Goal: Ask a question: Seek information or help from site administrators or community

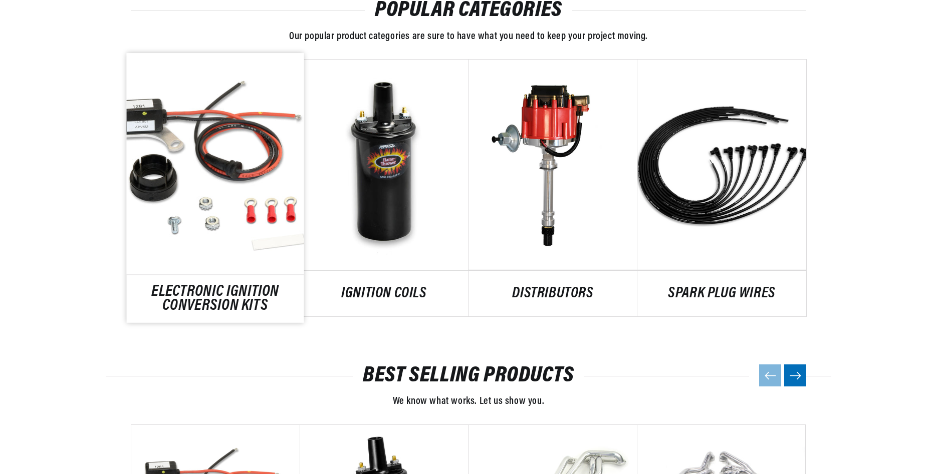
scroll to position [534, 0]
click at [207, 285] on link "ELECTRONIC IGNITION CONVERSION KITS" at bounding box center [215, 298] width 177 height 27
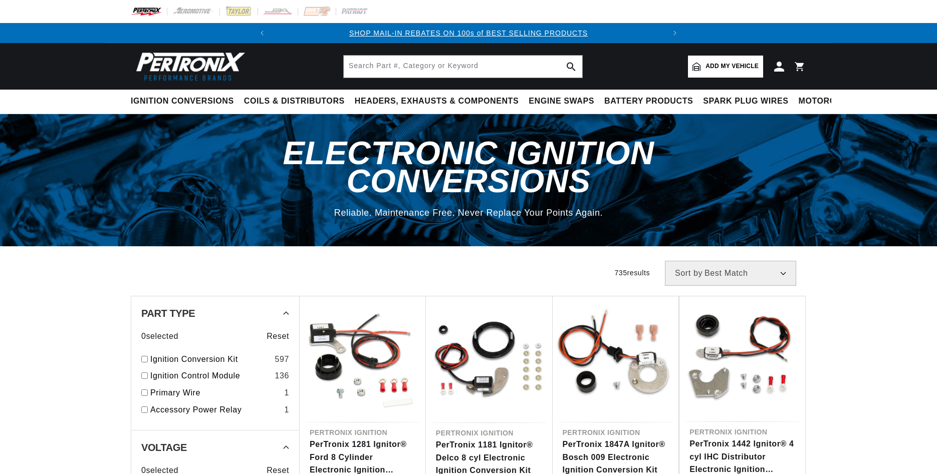
scroll to position [267, 0]
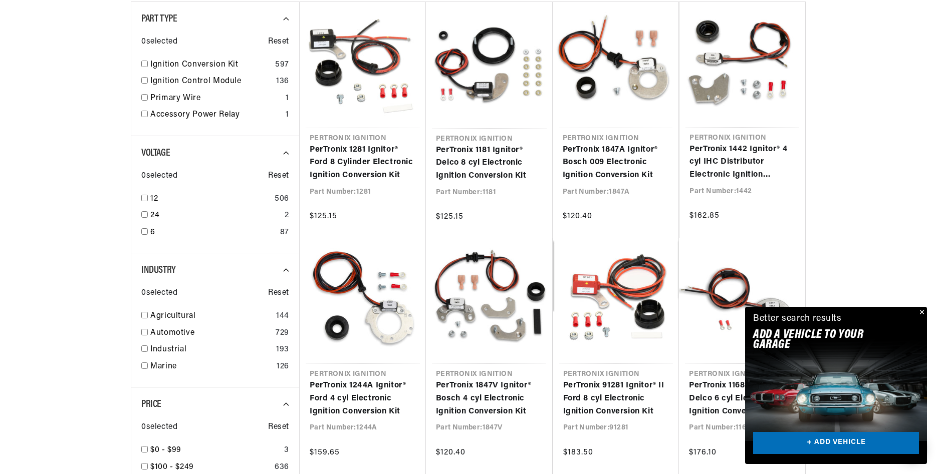
drag, startPoint x: 104, startPoint y: 103, endPoint x: 114, endPoint y: 89, distance: 17.5
click at [104, 103] on div at bounding box center [468, 364] width 937 height 796
click at [146, 63] on input "checkbox" at bounding box center [144, 64] width 7 height 7
checkbox input "true"
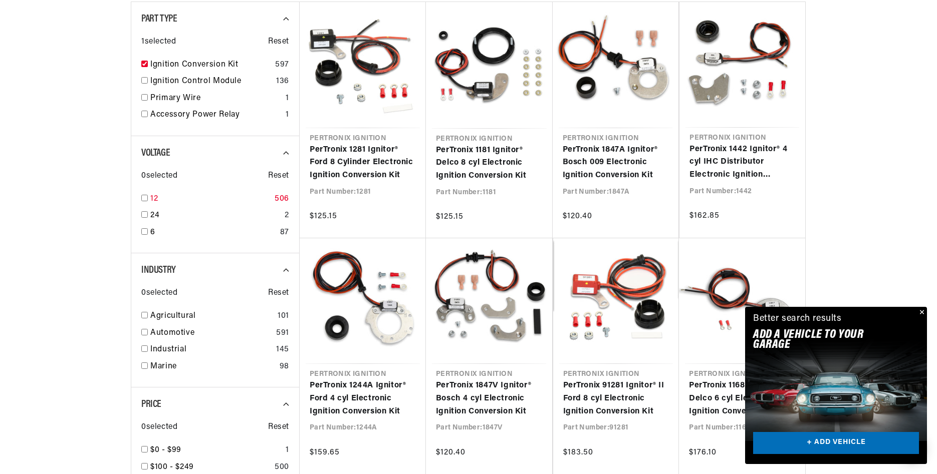
click at [143, 197] on input "checkbox" at bounding box center [144, 198] width 7 height 7
checkbox input "true"
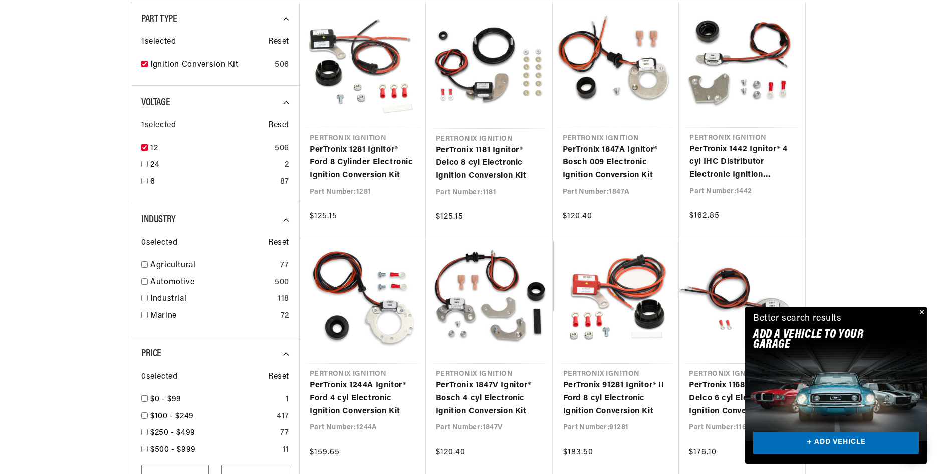
scroll to position [534, 0]
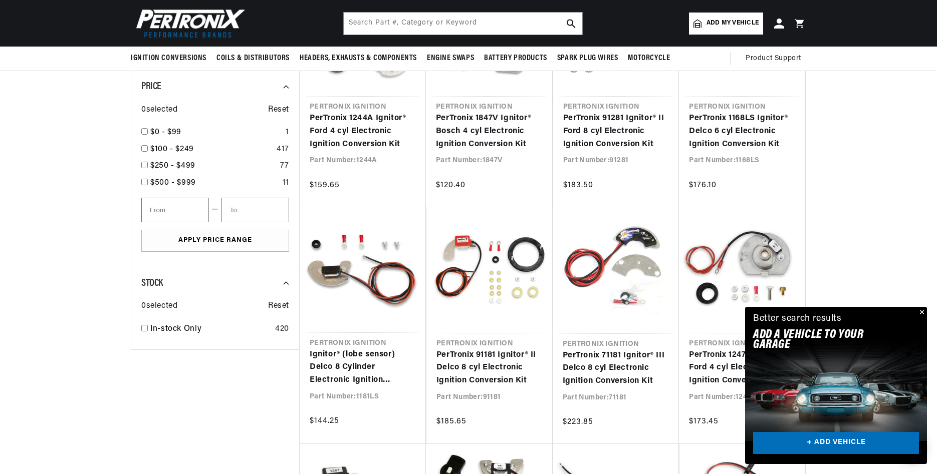
scroll to position [267, 0]
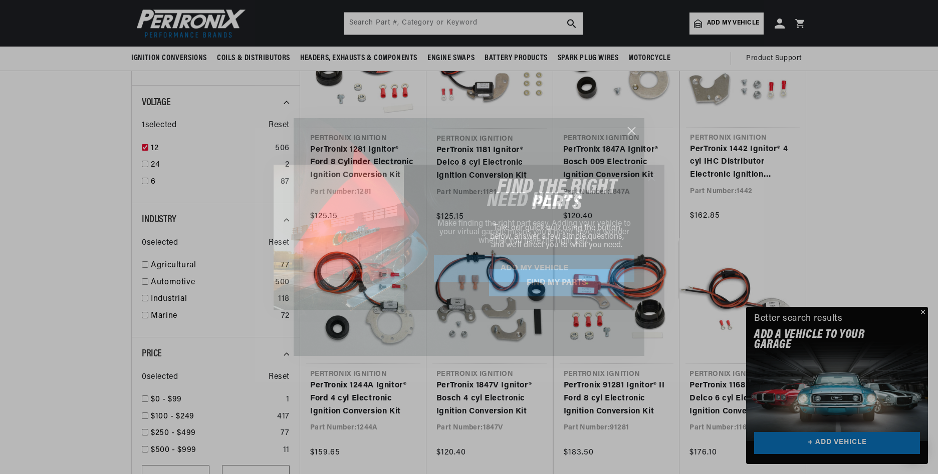
click at [631, 129] on circle "Close dialog" at bounding box center [631, 131] width 17 height 17
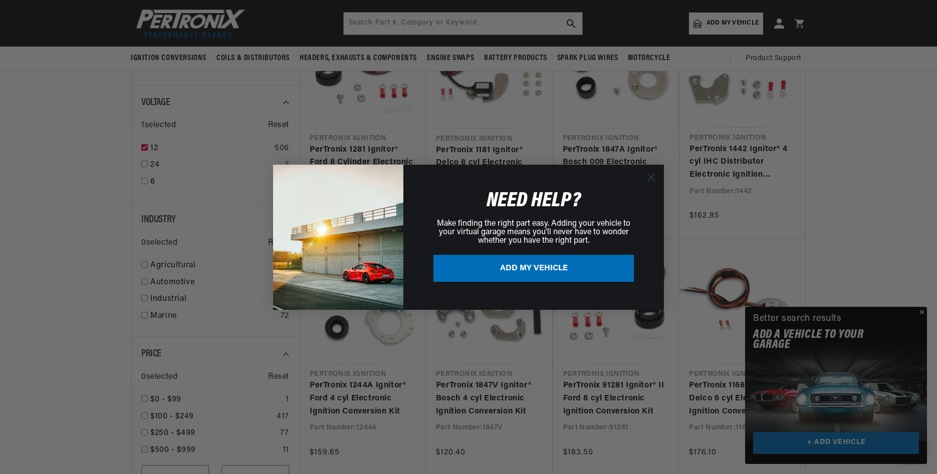
click at [44, 305] on div "Close dialog NEED HELP? Make finding the right part easy. Adding your vehicle t…" at bounding box center [468, 237] width 937 height 474
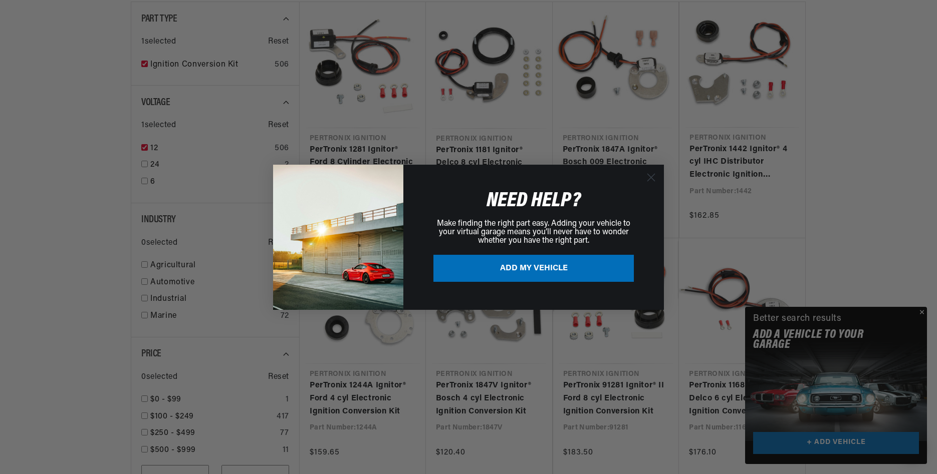
scroll to position [0, 0]
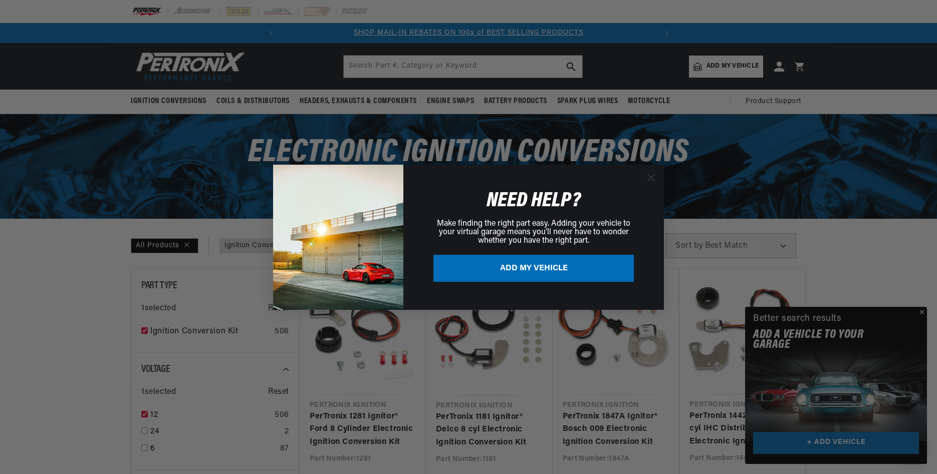
click at [923, 311] on div "Close dialog NEED HELP? Make finding the right part easy. Adding your vehicle t…" at bounding box center [468, 237] width 937 height 474
click at [919, 310] on div "Close dialog NEED HELP? Make finding the right part easy. Adding your vehicle t…" at bounding box center [468, 237] width 937 height 474
click at [892, 276] on div "Close dialog NEED HELP? Make finding the right part easy. Adding your vehicle t…" at bounding box center [468, 237] width 937 height 474
click at [871, 153] on div "Close dialog NEED HELP? Make finding the right part easy. Adding your vehicle t…" at bounding box center [468, 237] width 937 height 474
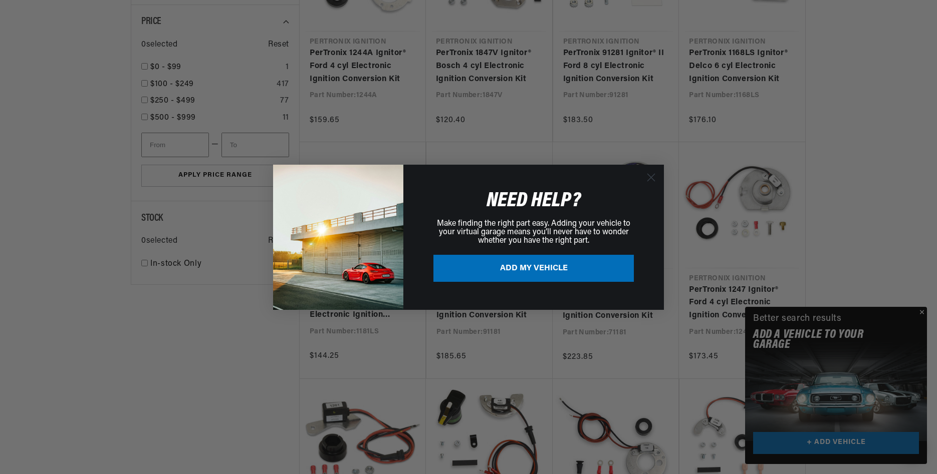
scroll to position [0, 29]
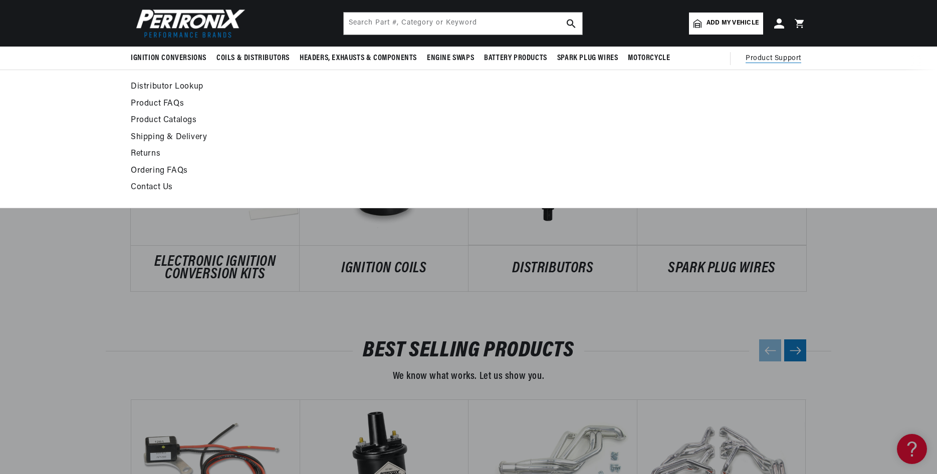
click at [776, 57] on span "Product Support" at bounding box center [773, 58] width 56 height 11
click at [762, 54] on span "Product Support" at bounding box center [773, 58] width 56 height 11
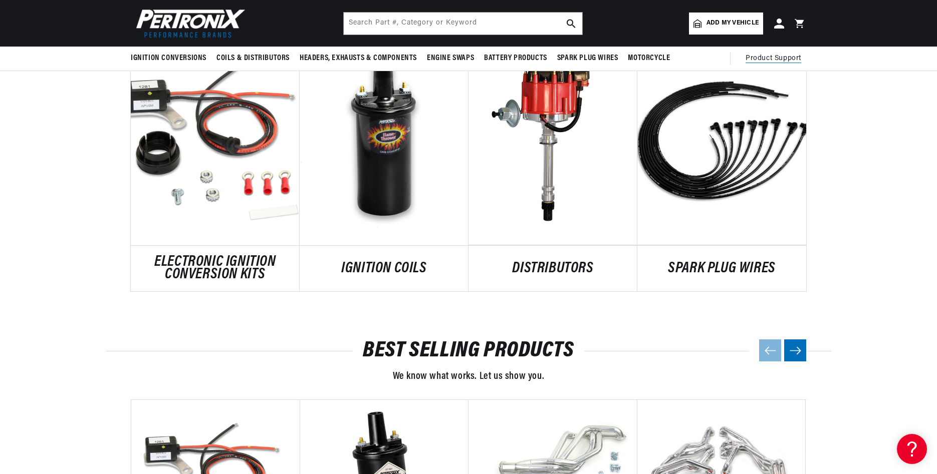
click at [762, 54] on span "Product Support" at bounding box center [773, 58] width 56 height 11
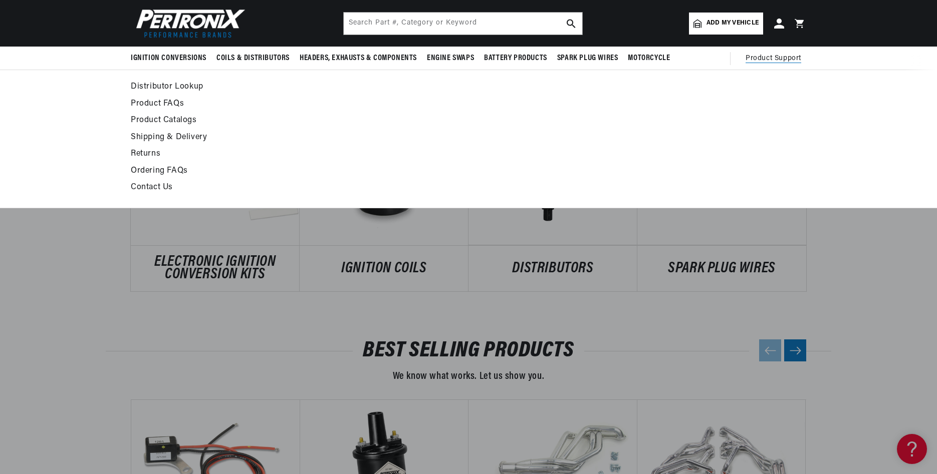
click at [143, 185] on link "Contact Us" at bounding box center [377, 188] width 492 height 14
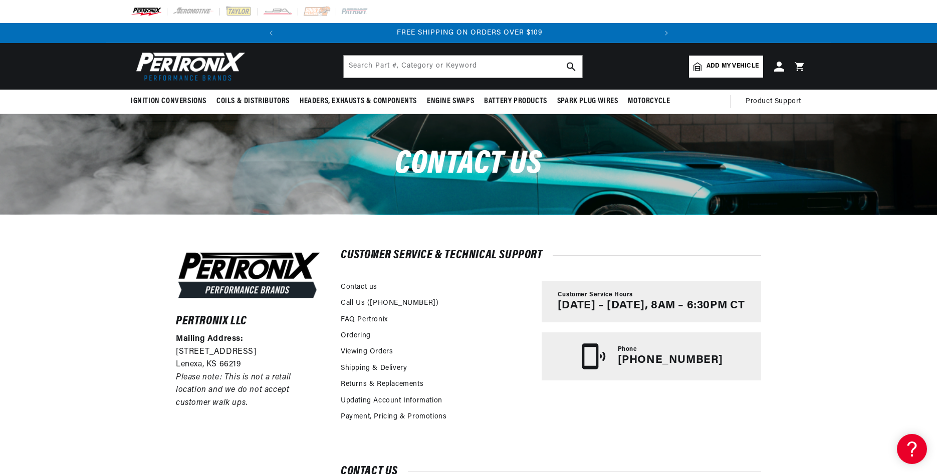
scroll to position [267, 0]
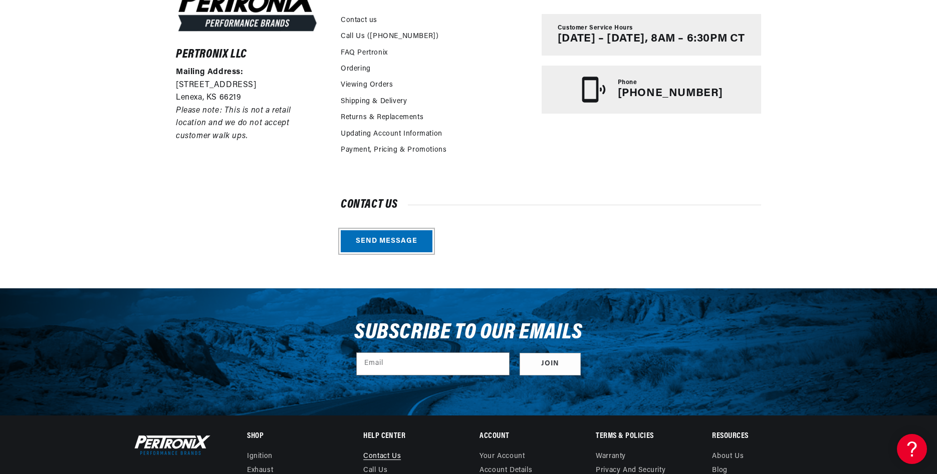
click at [375, 240] on link "Send message" at bounding box center [387, 241] width 92 height 23
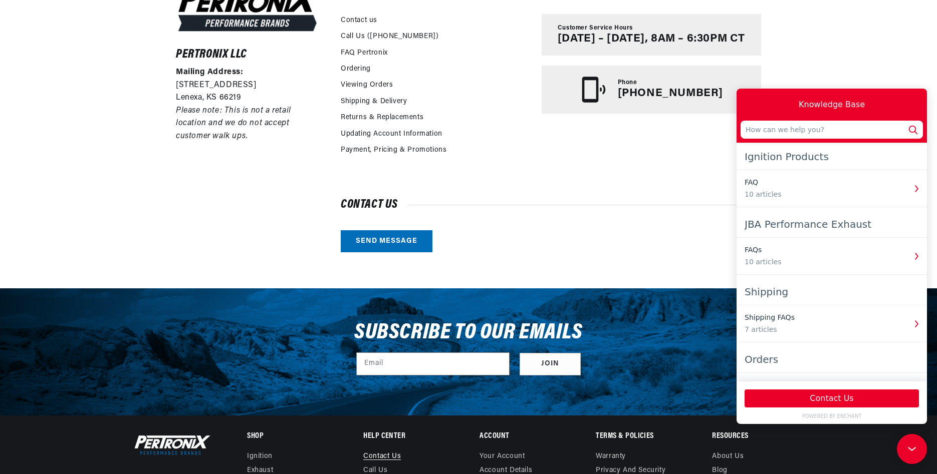
scroll to position [0, 374]
click at [765, 157] on div "Ignition Products" at bounding box center [831, 157] width 174 height 18
click at [766, 129] on input "text" at bounding box center [831, 130] width 182 height 18
type input "Good morning. I have and Oliver OC3 crawler that uses a Wico XB distributor. Th…"
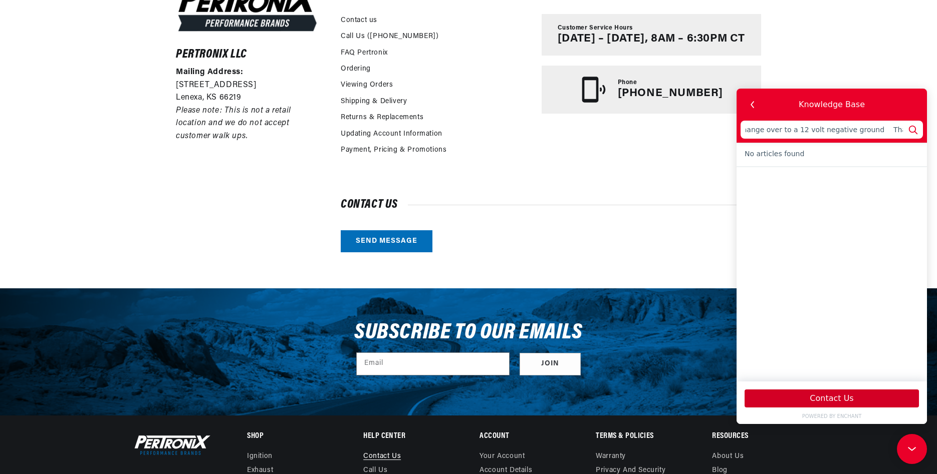
click at [814, 399] on button "Contact Us" at bounding box center [831, 399] width 174 height 18
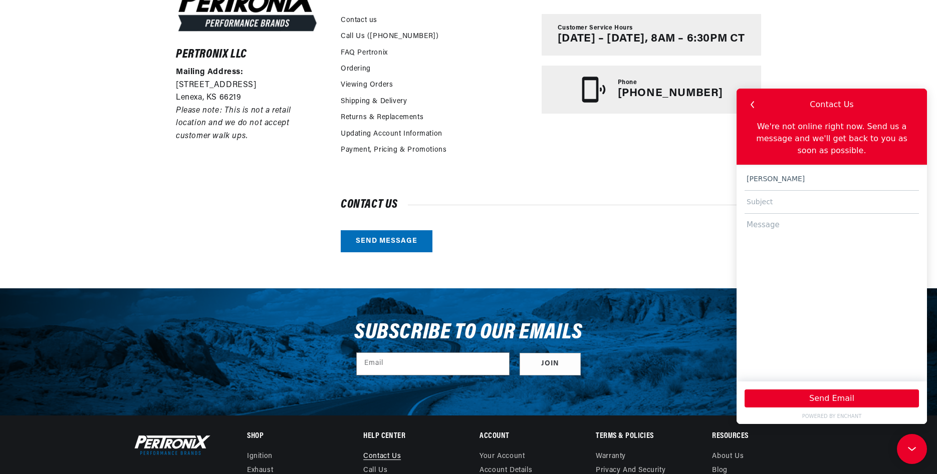
type input "rickroslund@yahoo.com"
click at [763, 192] on input "text" at bounding box center [831, 202] width 174 height 23
type input "Electronic Ignition"
click at [756, 219] on textarea at bounding box center [831, 293] width 174 height 158
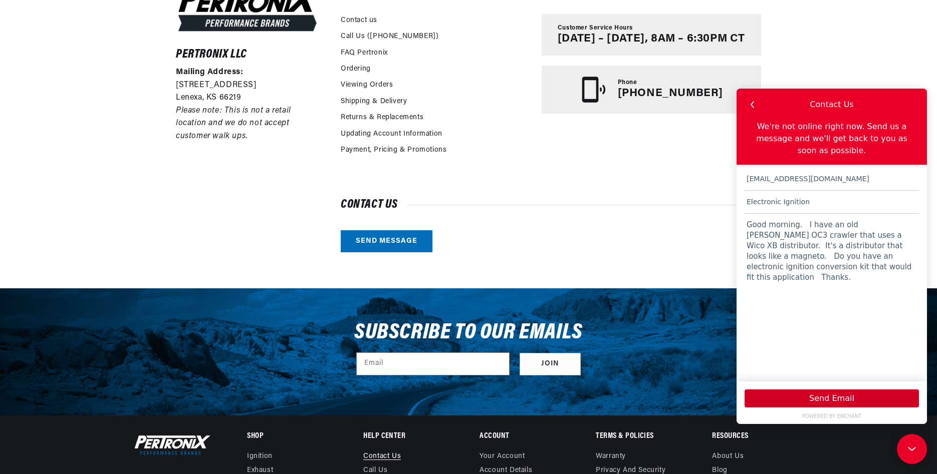
type textarea "Good morning. I have an old Oliver OC3 crawler that uses a Wico XB distributor.…"
click at [775, 399] on button "Send Email" at bounding box center [831, 399] width 174 height 18
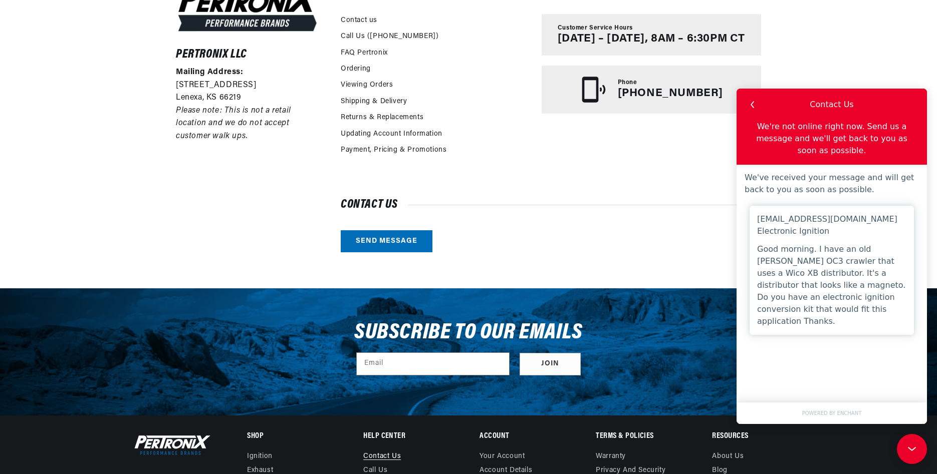
scroll to position [0, 0]
click at [610, 269] on div "Pertronix LLC Mailing Address: 10955 Mill Creek Road Lenexa, KS 66219 Please no…" at bounding box center [468, 117] width 635 height 341
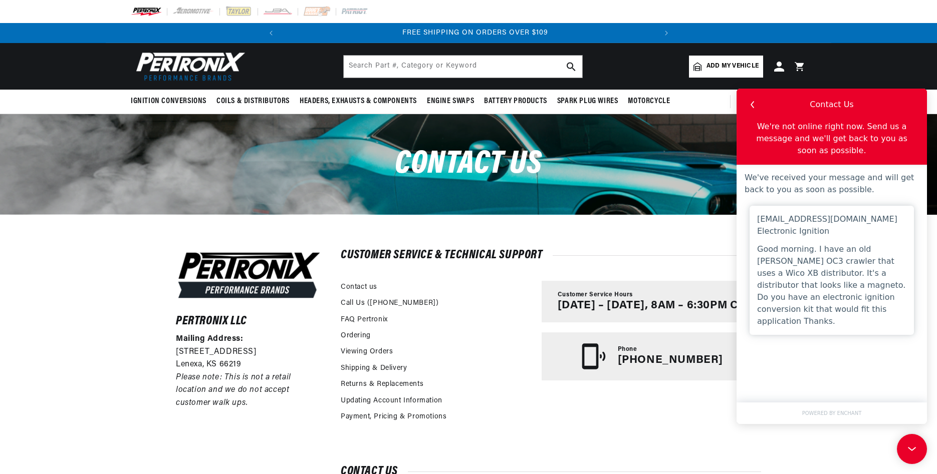
scroll to position [0, 374]
click at [367, 67] on input "text" at bounding box center [463, 67] width 238 height 22
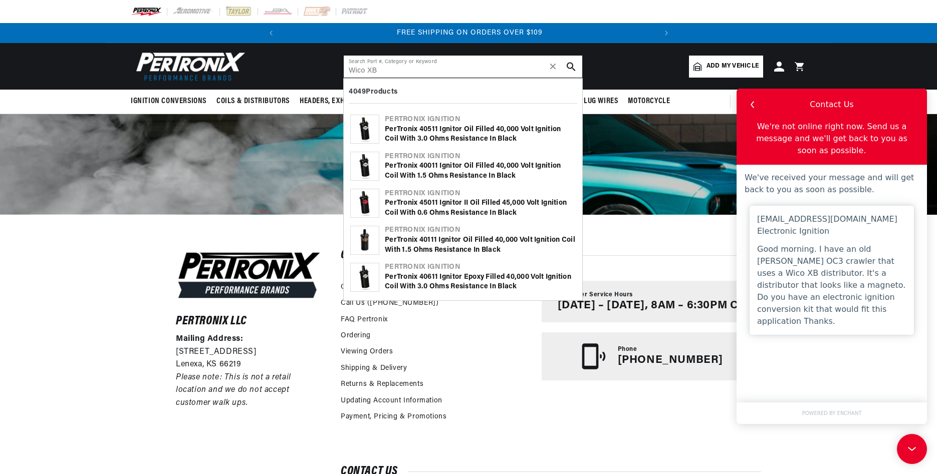
type input "Wico XB"
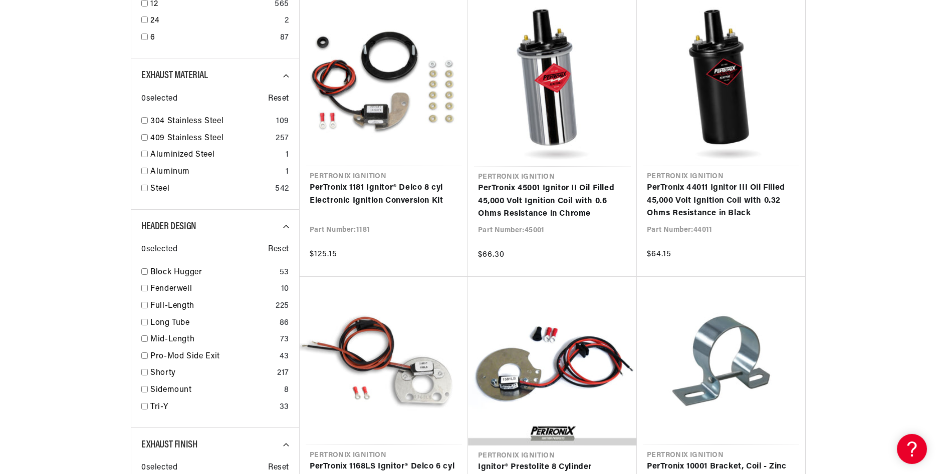
scroll to position [801, 0]
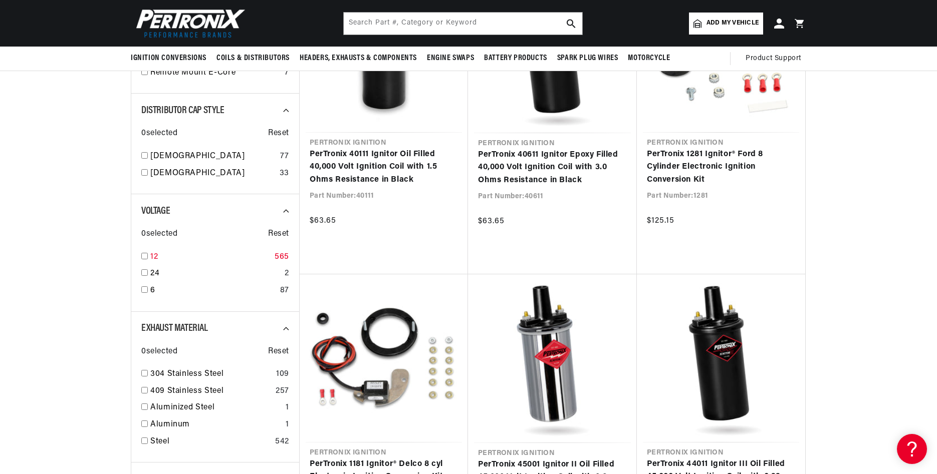
click at [147, 256] on input "checkbox" at bounding box center [144, 256] width 7 height 7
checkbox input "false"
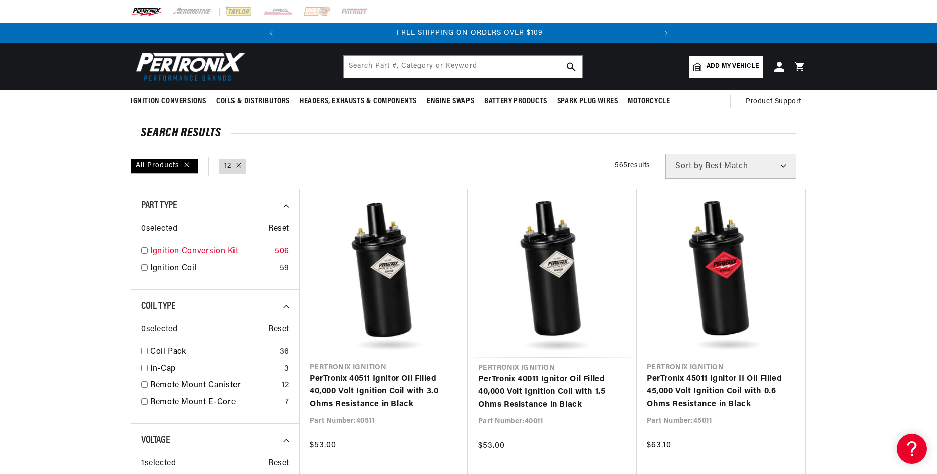
click at [144, 252] on input "checkbox" at bounding box center [144, 250] width 7 height 7
checkbox input "true"
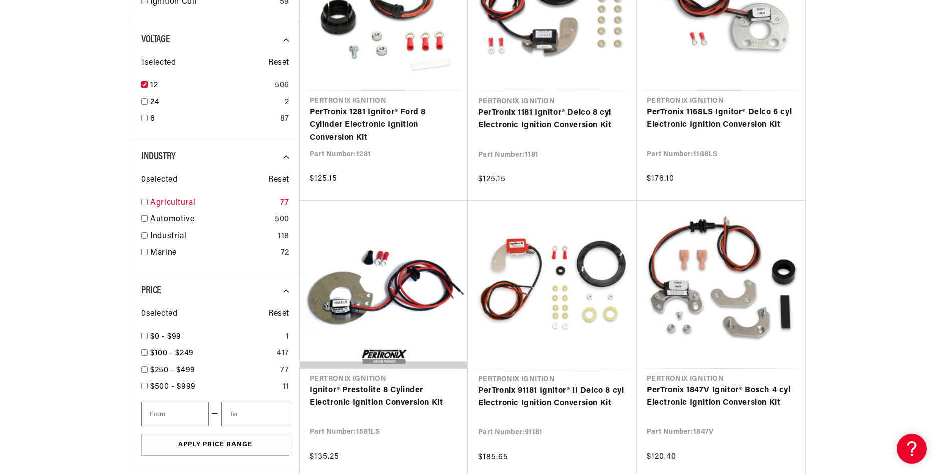
click at [144, 202] on input "checkbox" at bounding box center [144, 202] width 7 height 7
checkbox input "true"
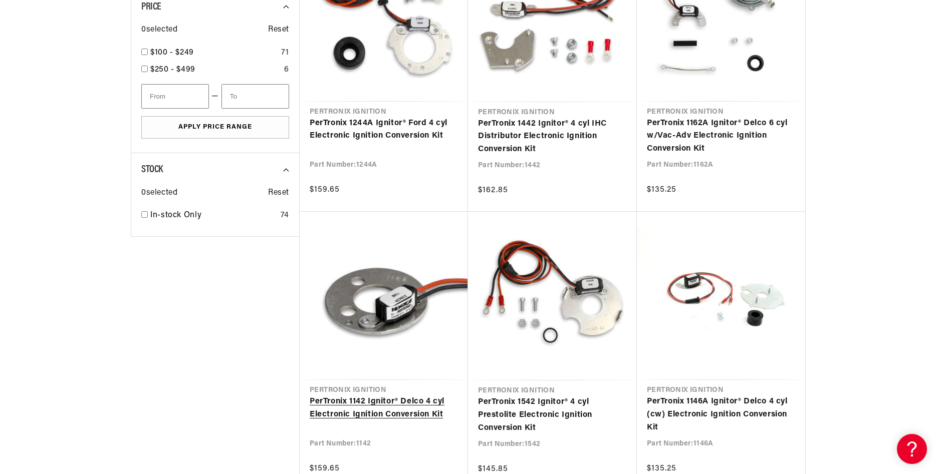
scroll to position [801, 0]
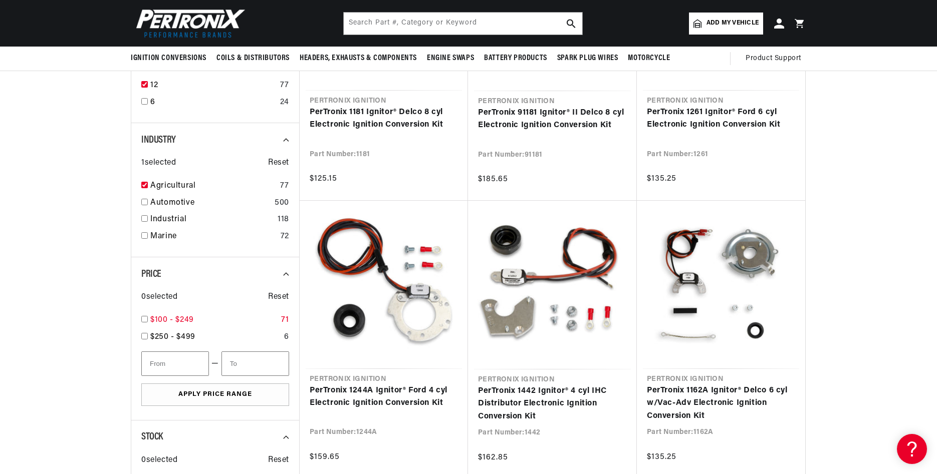
click at [146, 320] on input "checkbox" at bounding box center [144, 319] width 7 height 7
checkbox input "false"
type input "100"
type input "250"
checkbox input "true"
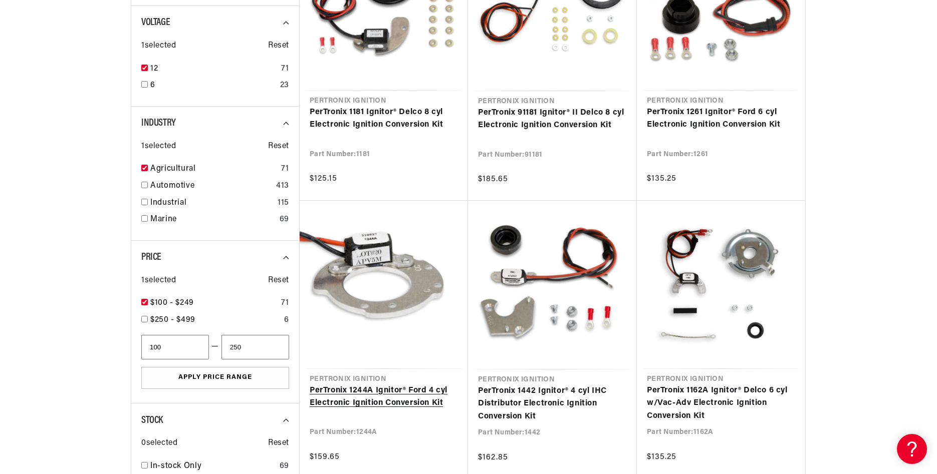
scroll to position [801, 0]
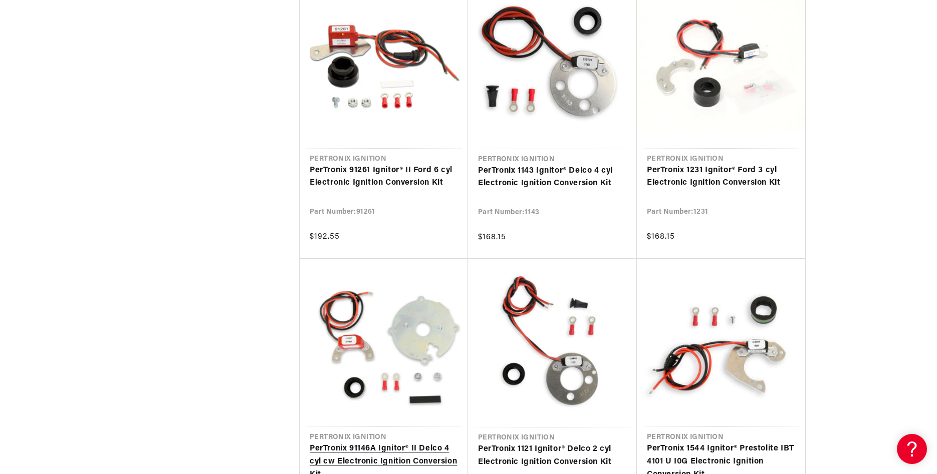
scroll to position [1870, 0]
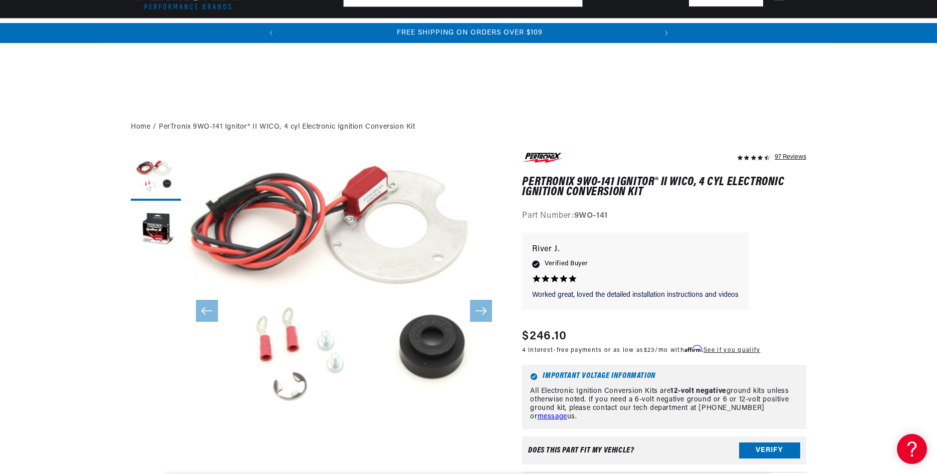
scroll to position [267, 0]
